Goal: Check status: Check status

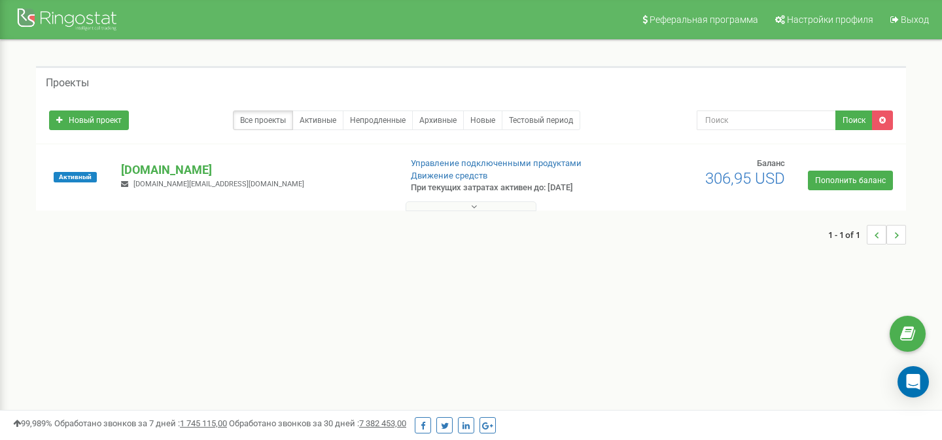
click at [457, 211] on button at bounding box center [470, 206] width 131 height 10
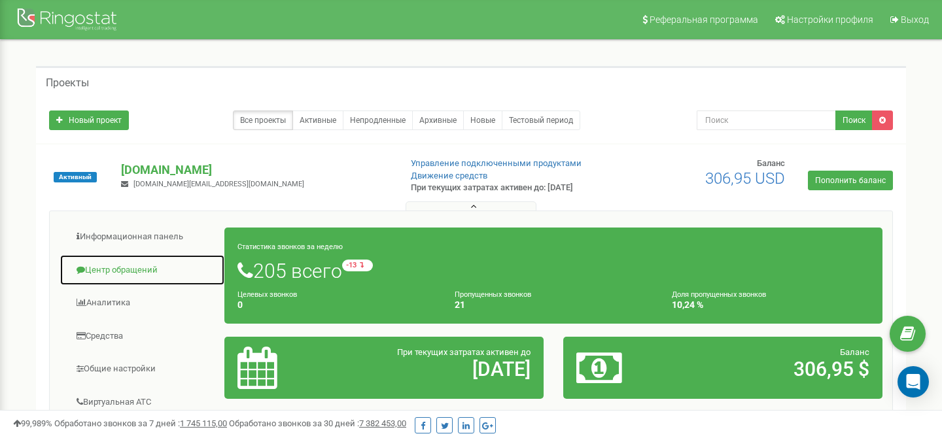
click at [129, 269] on link "Центр обращений" at bounding box center [142, 270] width 165 height 32
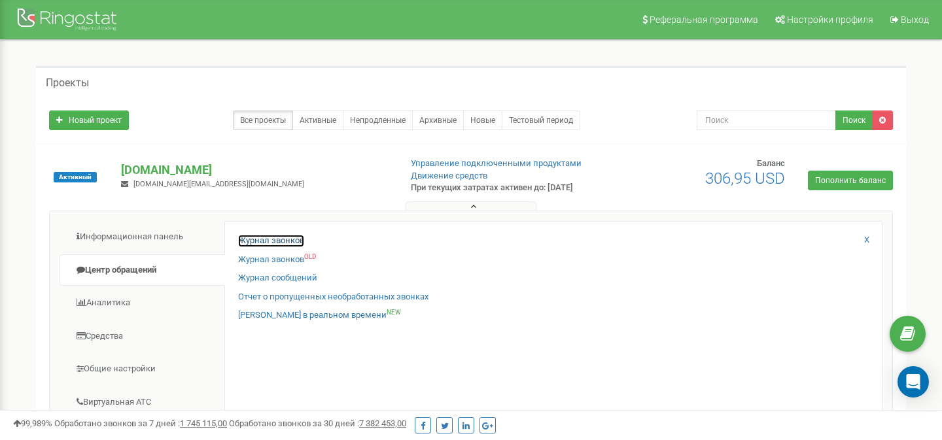
click at [249, 243] on link "Журнал звонков" at bounding box center [271, 241] width 66 height 12
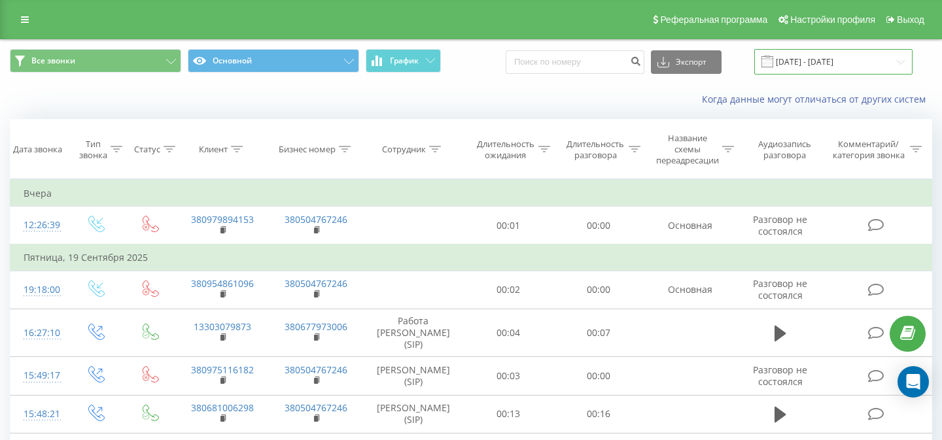
click at [819, 69] on input "[DATE] - [DATE]" at bounding box center [833, 62] width 158 height 26
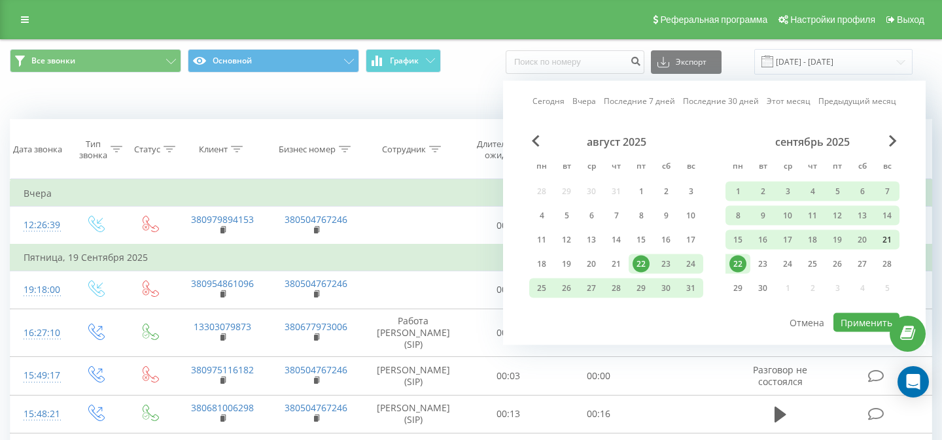
click at [874, 239] on div "21" at bounding box center [886, 240] width 25 height 20
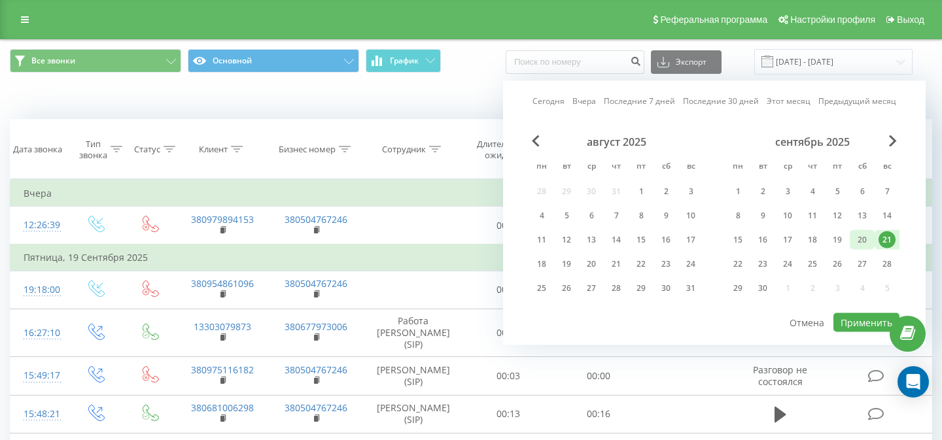
click at [863, 240] on div "20" at bounding box center [861, 240] width 17 height 17
click at [859, 237] on div "20" at bounding box center [861, 240] width 17 height 17
click at [865, 332] on div "Сегодня Вчера Последние 7 дней Последние 30 дней Этот месяц Предыдущий месяц ав…" at bounding box center [714, 213] width 422 height 264
click at [864, 328] on button "Применить" at bounding box center [866, 322] width 66 height 19
type input "[DATE] - [DATE]"
